Goal: Transaction & Acquisition: Purchase product/service

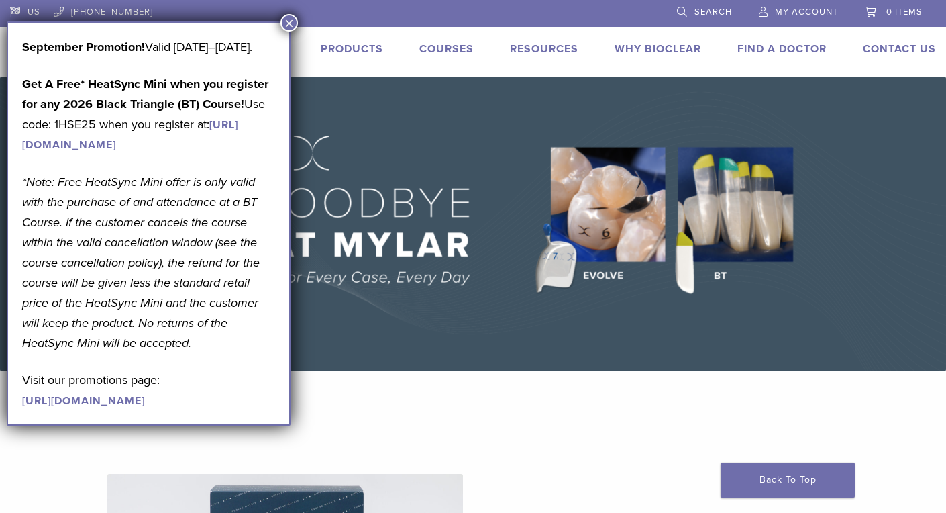
click at [287, 22] on button "×" at bounding box center [288, 22] width 17 height 17
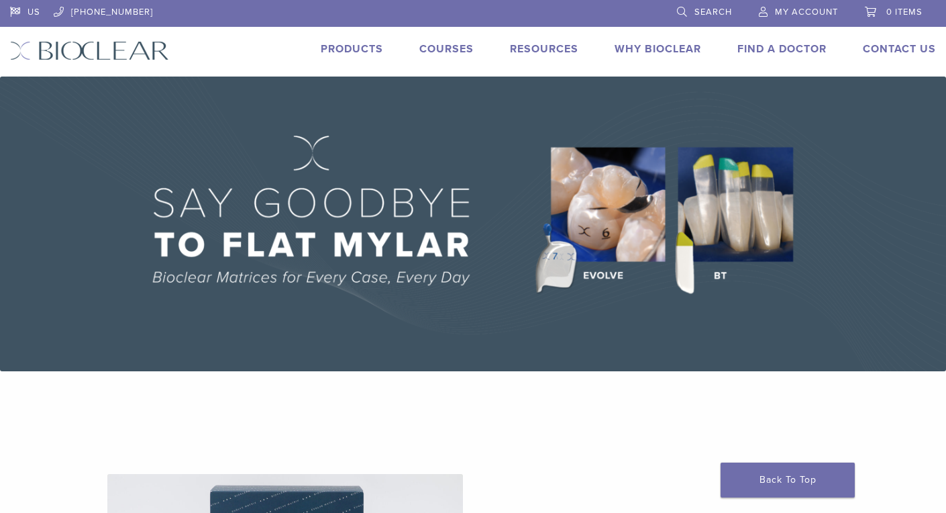
click at [350, 54] on link "Products" at bounding box center [352, 48] width 62 height 13
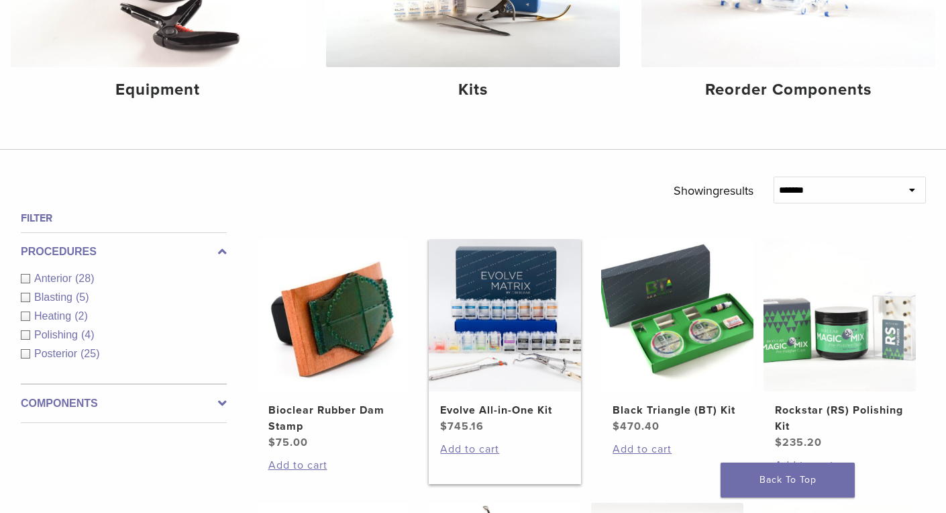
scroll to position [256, 0]
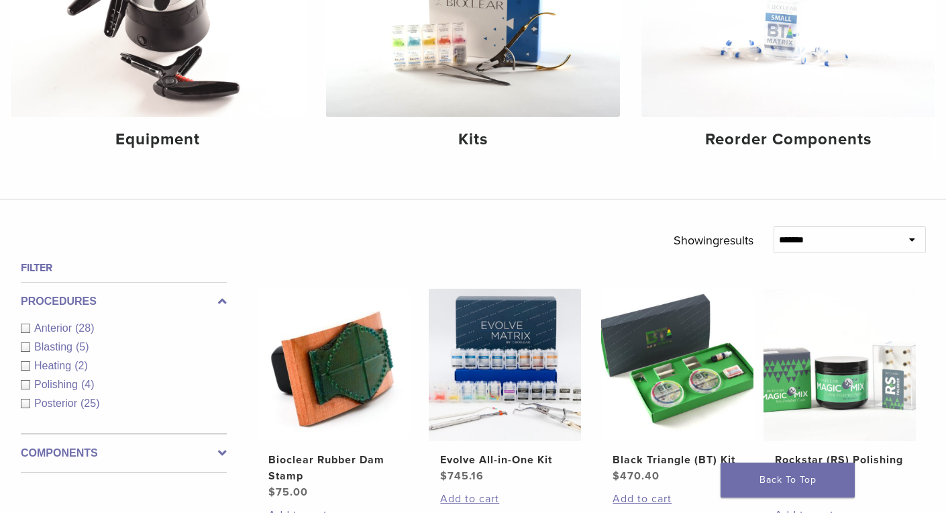
click at [28, 327] on div "Anterior (28)" at bounding box center [124, 328] width 206 height 16
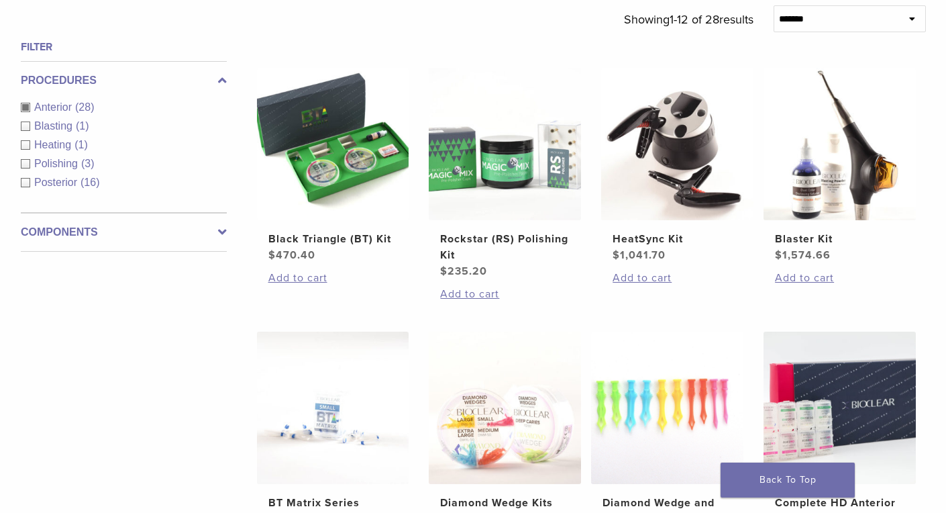
scroll to position [479, 0]
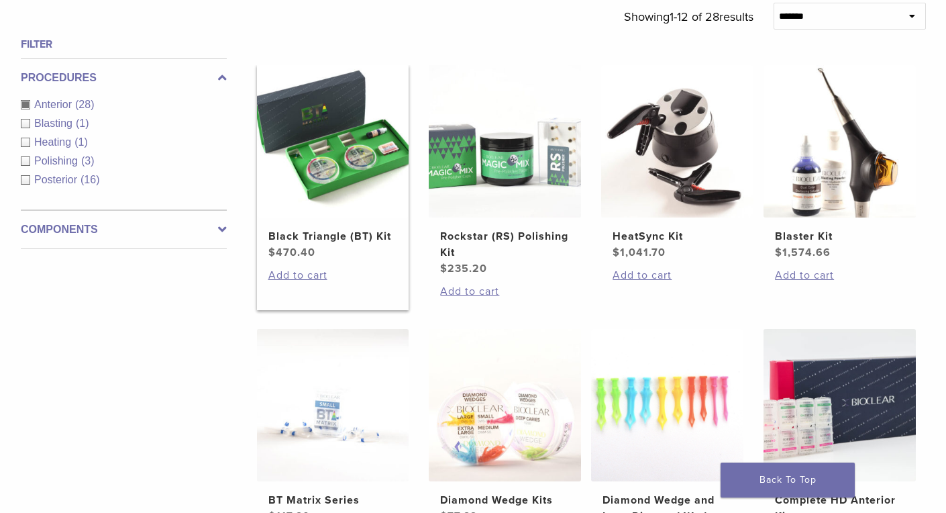
click at [352, 156] on img at bounding box center [333, 141] width 152 height 152
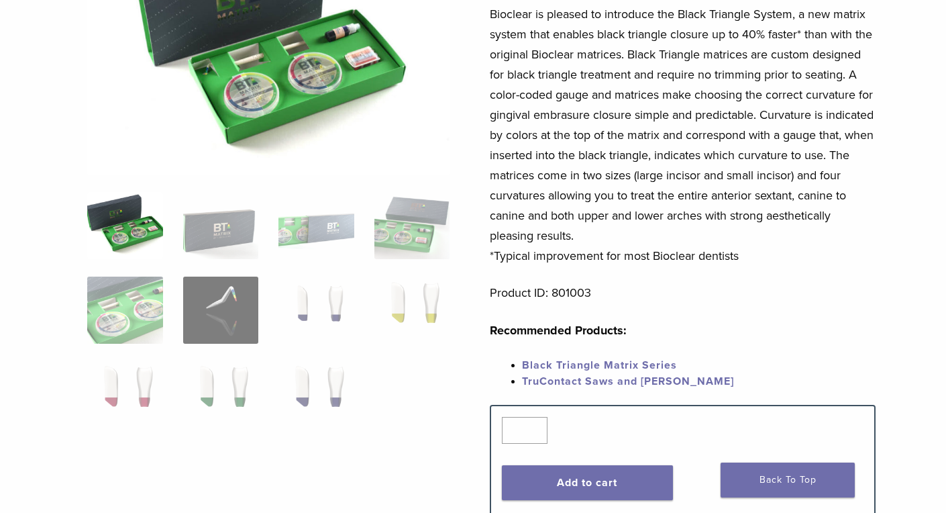
scroll to position [206, 0]
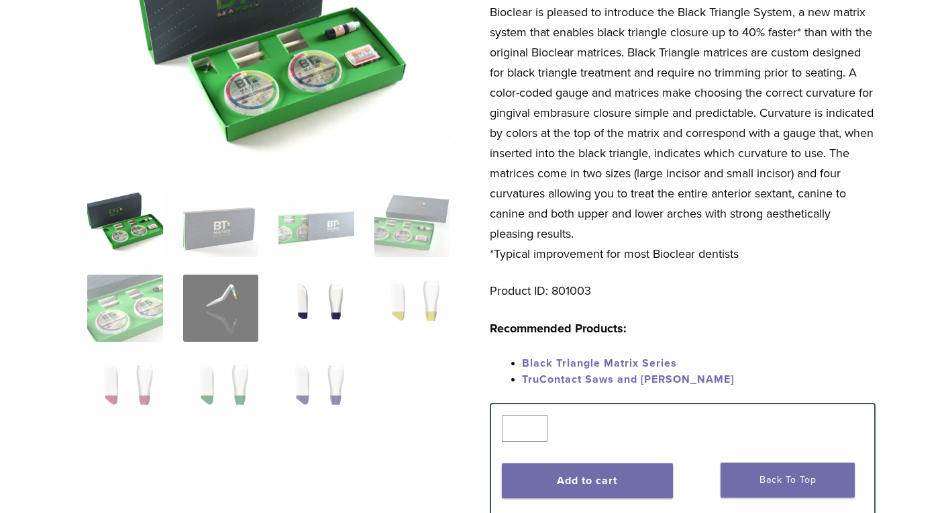
click at [332, 312] on img at bounding box center [316, 307] width 76 height 67
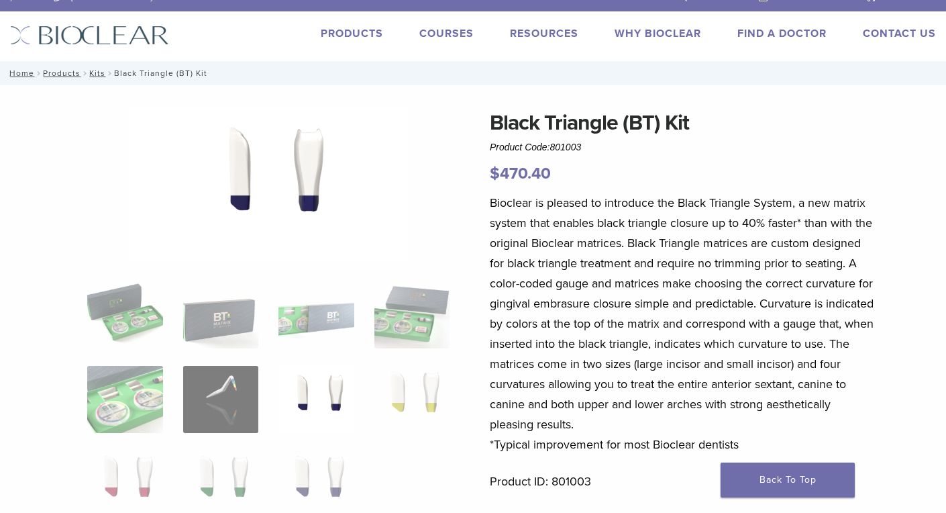
scroll to position [5, 0]
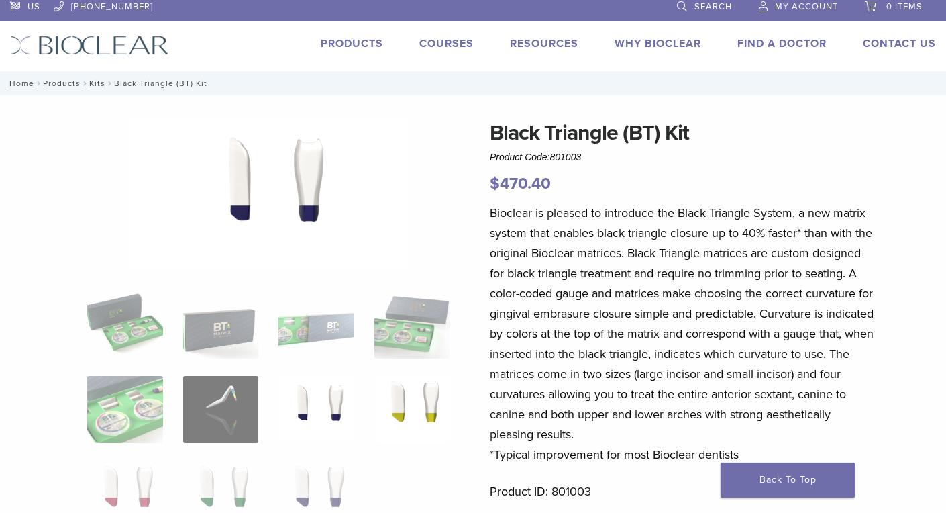
click at [415, 411] on img at bounding box center [412, 409] width 76 height 67
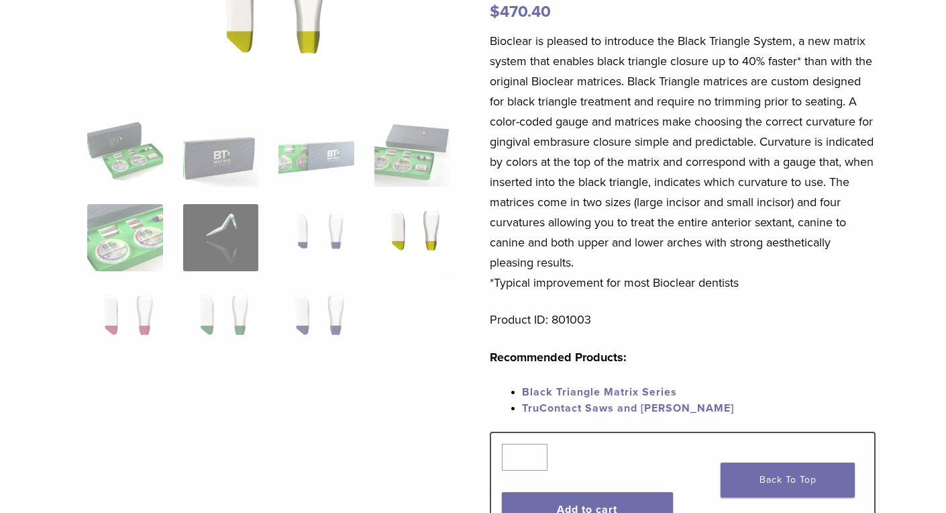
scroll to position [181, 0]
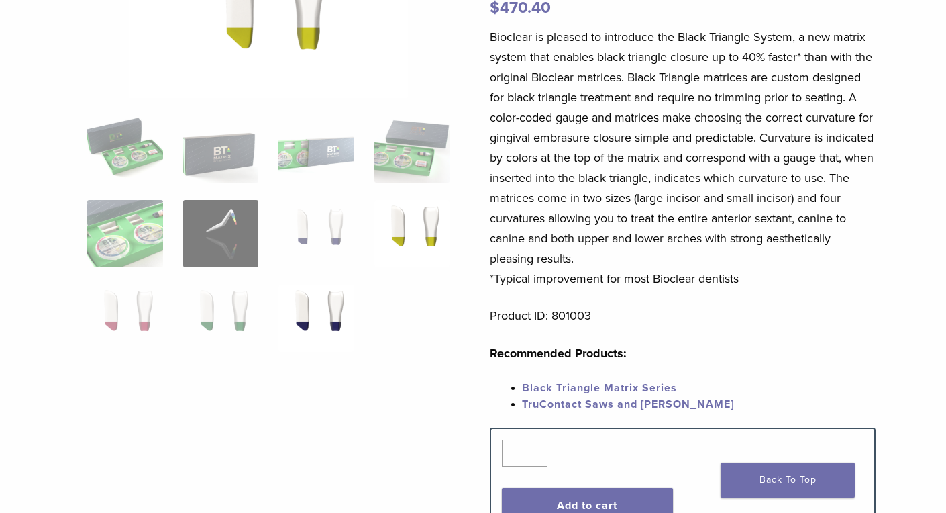
click at [319, 324] on img at bounding box center [316, 318] width 76 height 67
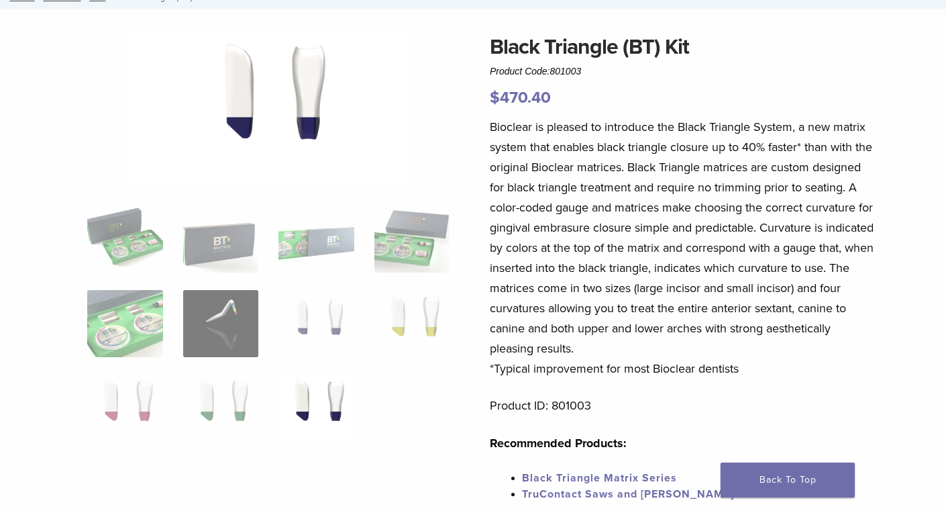
scroll to position [92, 0]
